Goal: Transaction & Acquisition: Obtain resource

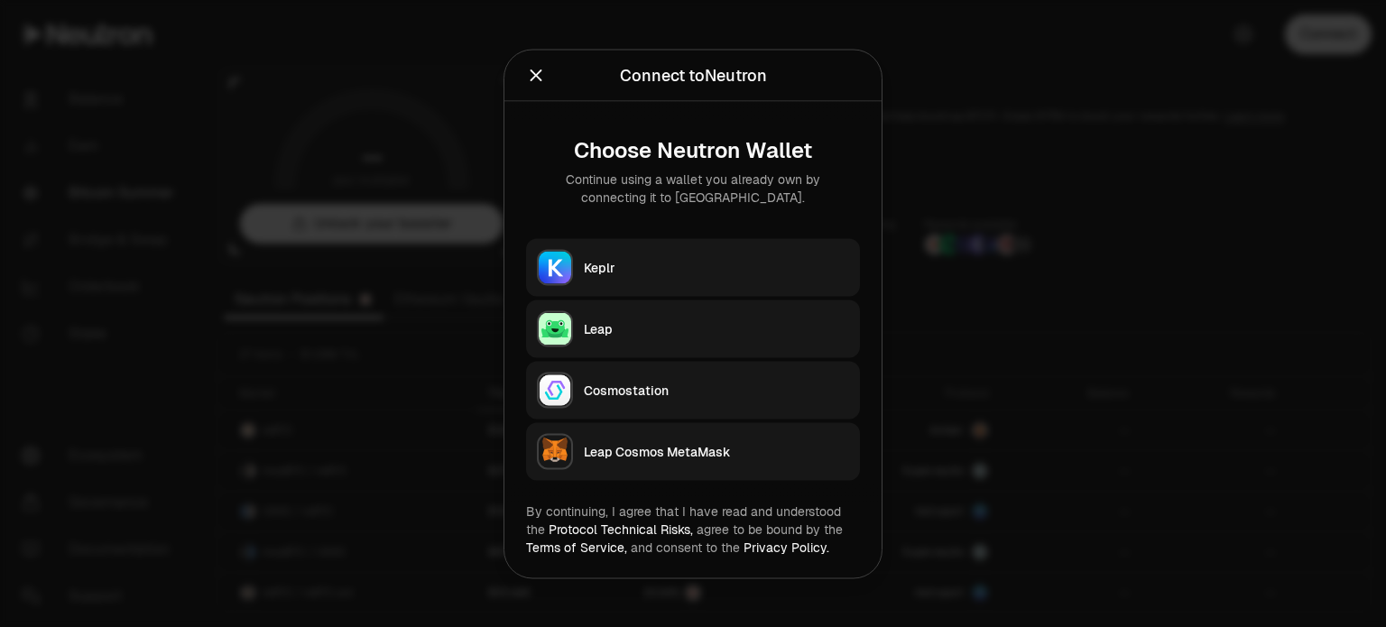
click at [626, 298] on div "Keplr Leap Cosmostation Leap Cosmos MetaMask" at bounding box center [693, 359] width 334 height 242
click at [644, 279] on button "Keplr" at bounding box center [693, 267] width 334 height 58
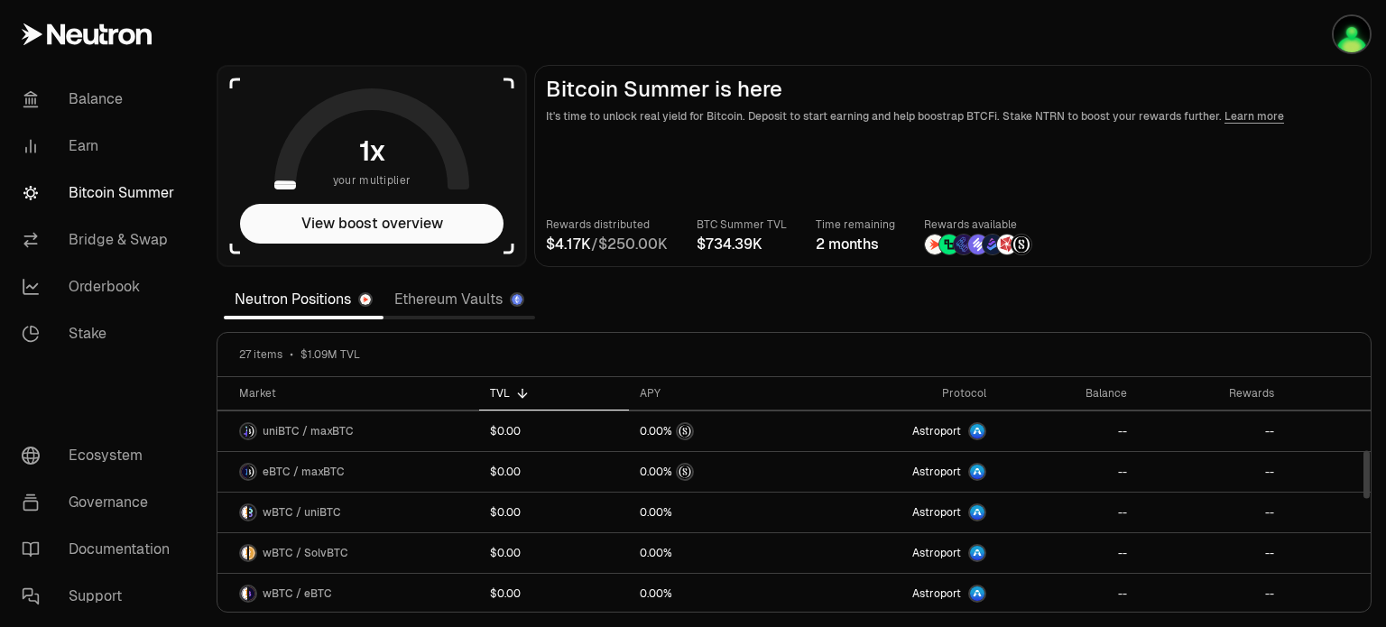
scroll to position [888, 0]
